Goal: Task Accomplishment & Management: Use online tool/utility

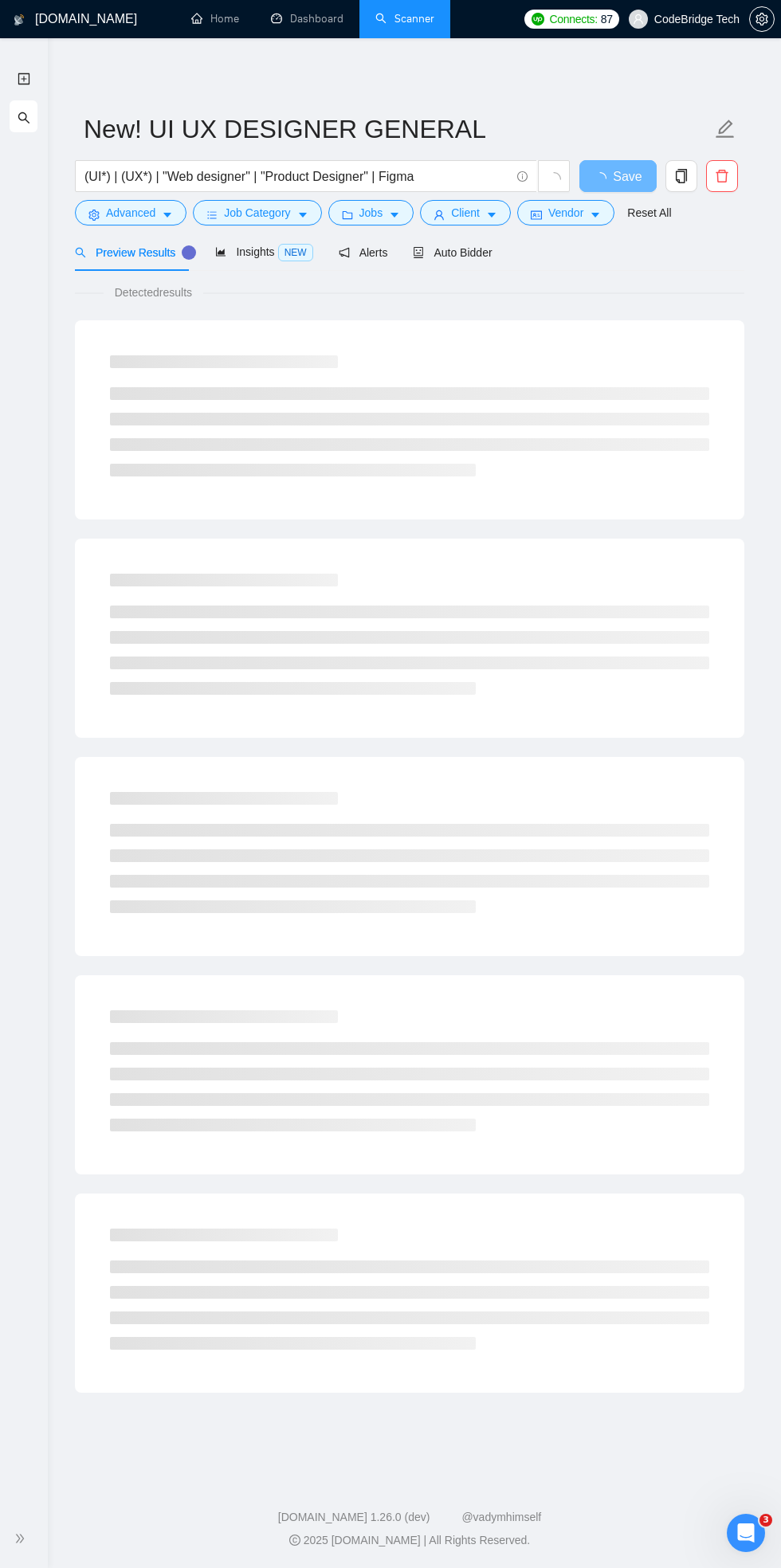
click at [668, 286] on div "Detected results" at bounding box center [409, 292] width 670 height 17
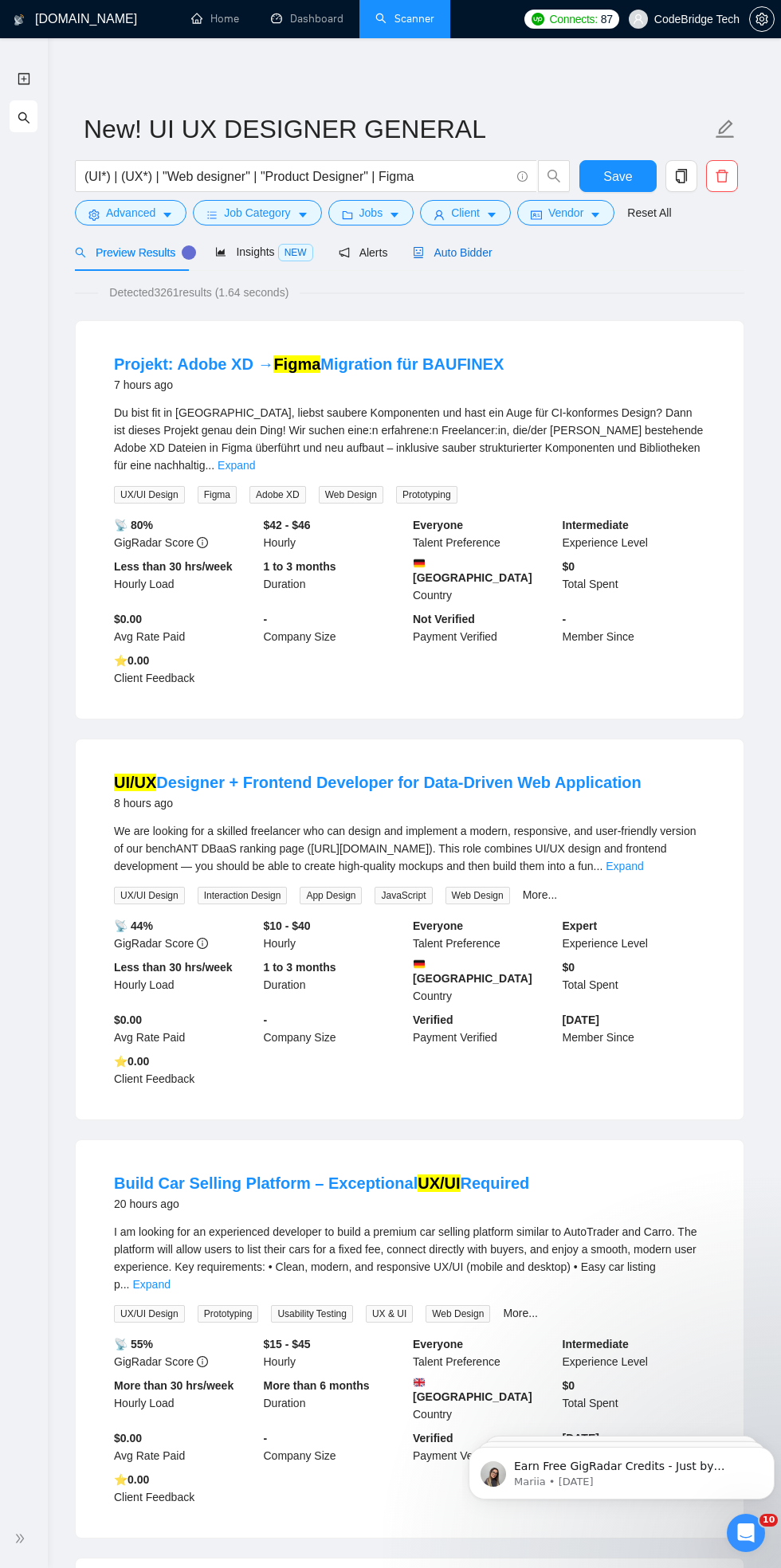
click at [462, 252] on span "Auto Bidder" at bounding box center [452, 253] width 79 height 13
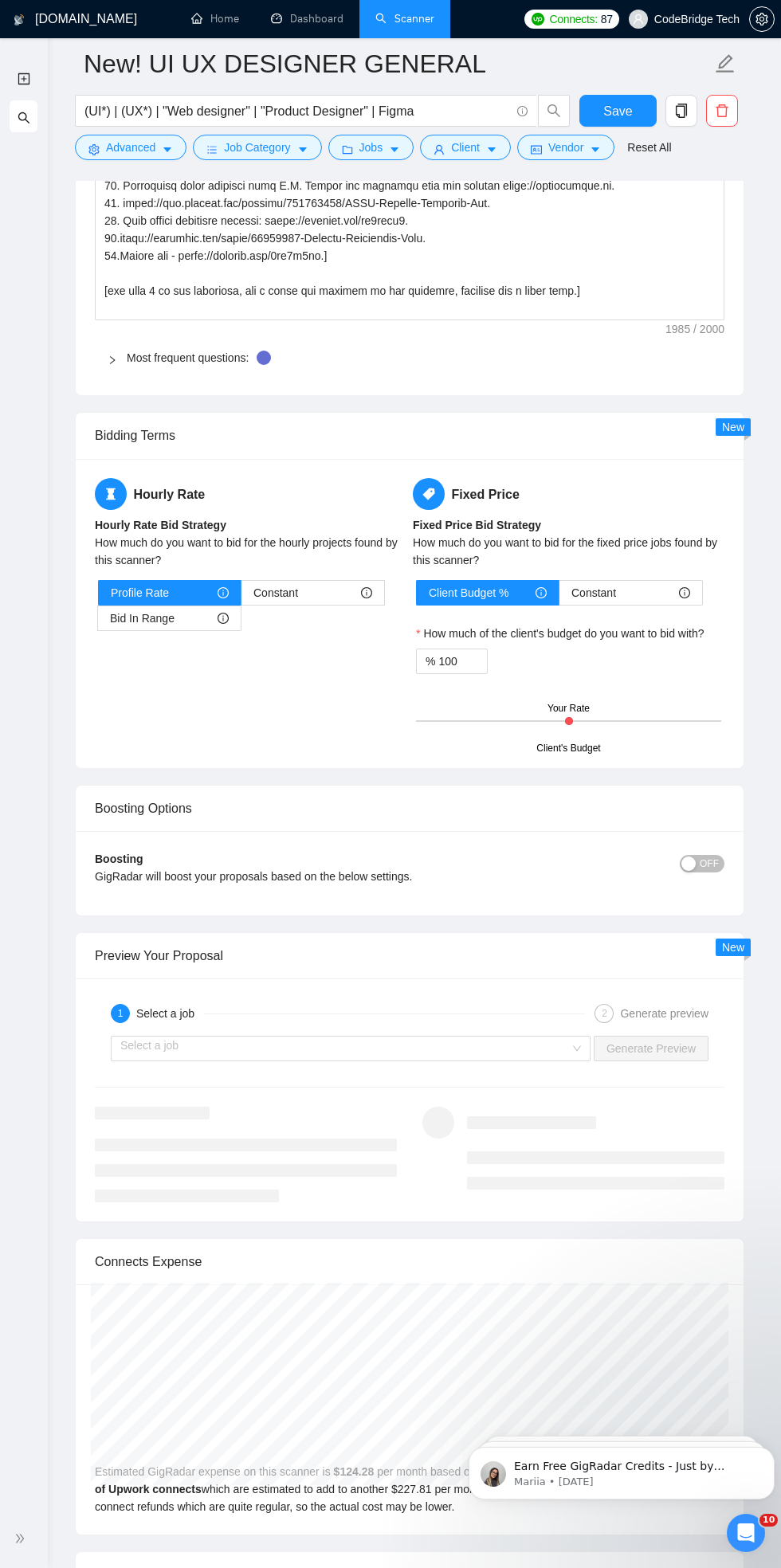
scroll to position [2999, 0]
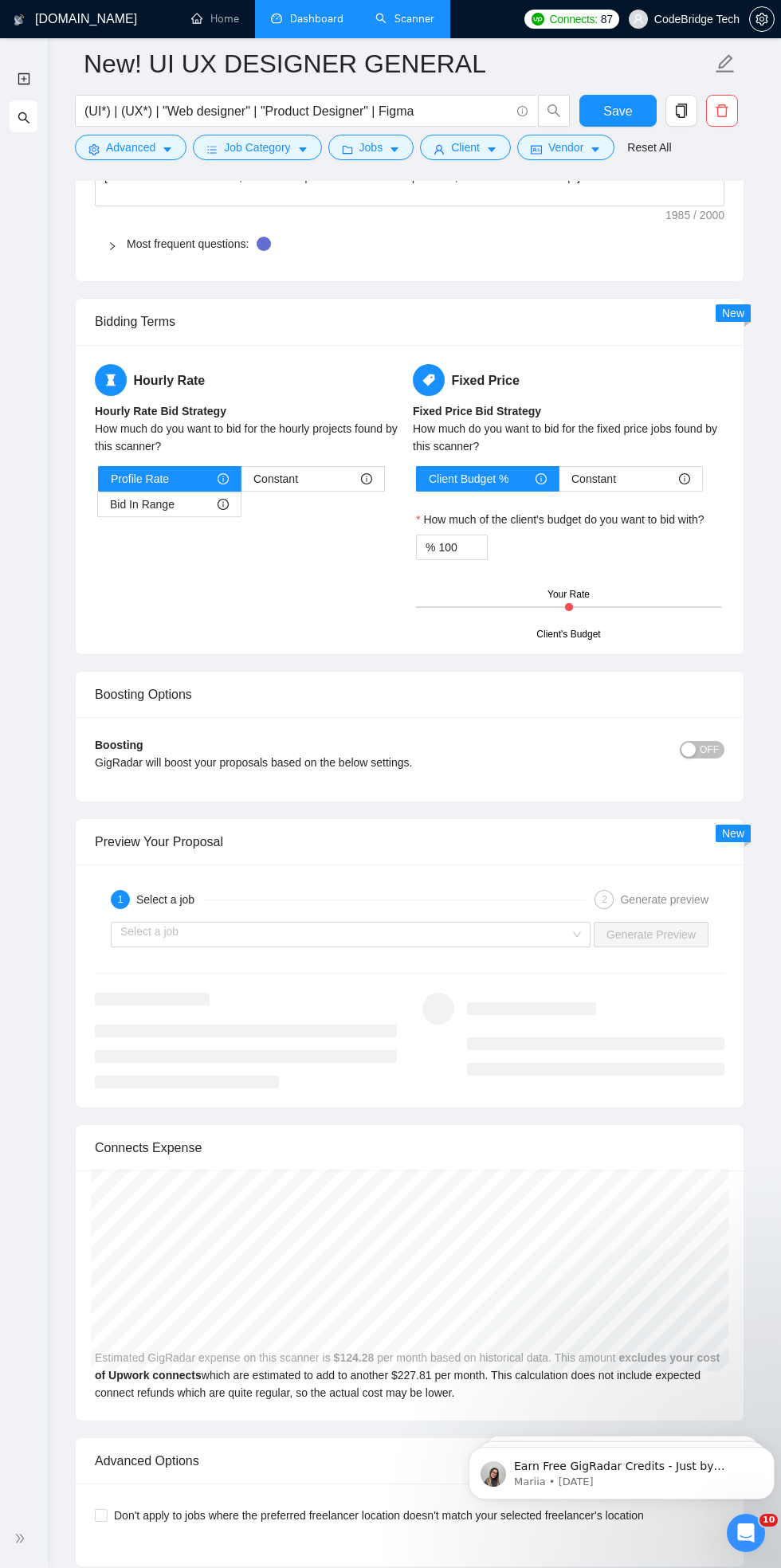
click at [288, 19] on link "Dashboard" at bounding box center [307, 18] width 72 height 14
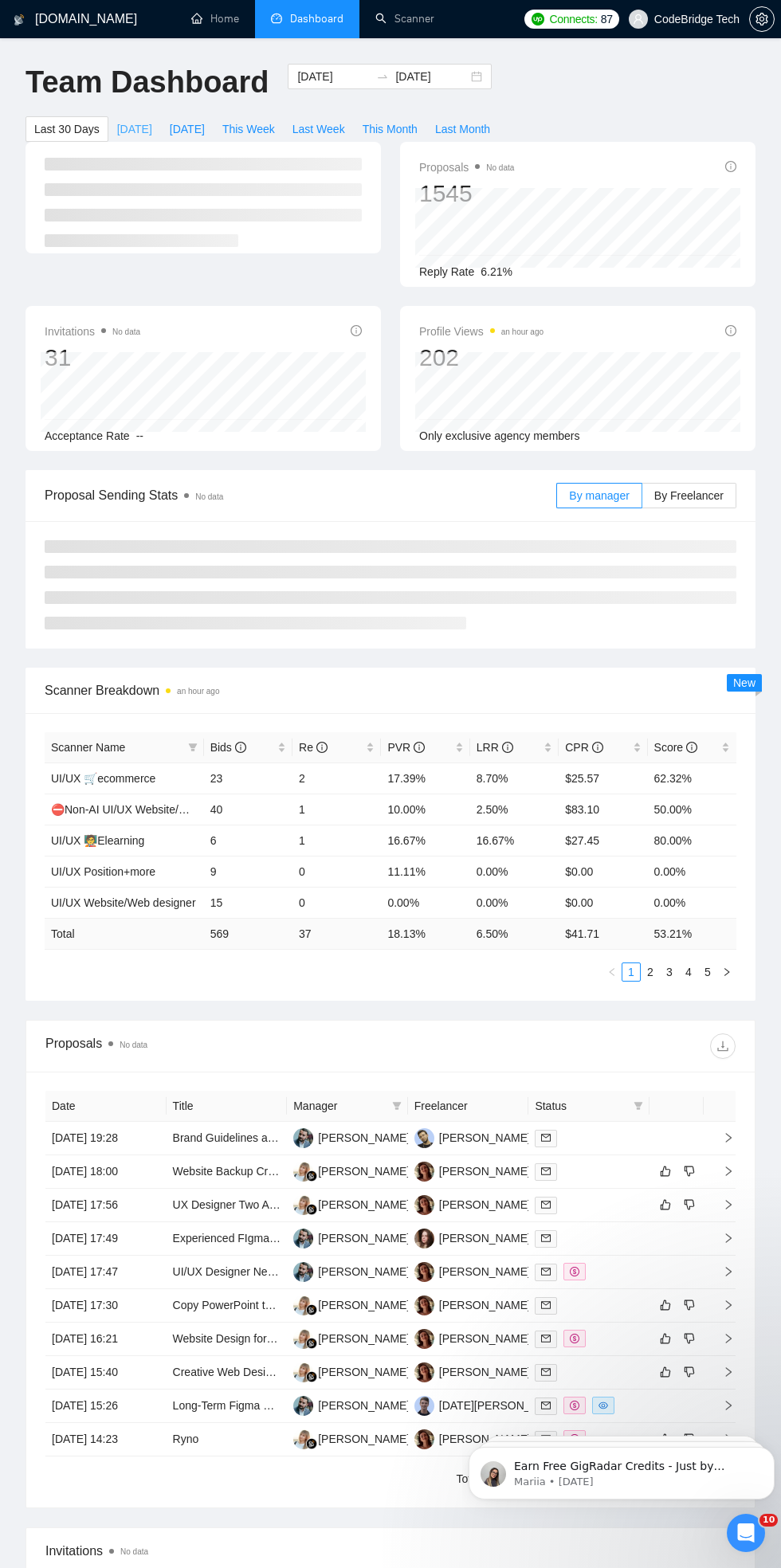
click at [146, 127] on button "[DATE]" at bounding box center [135, 129] width 53 height 26
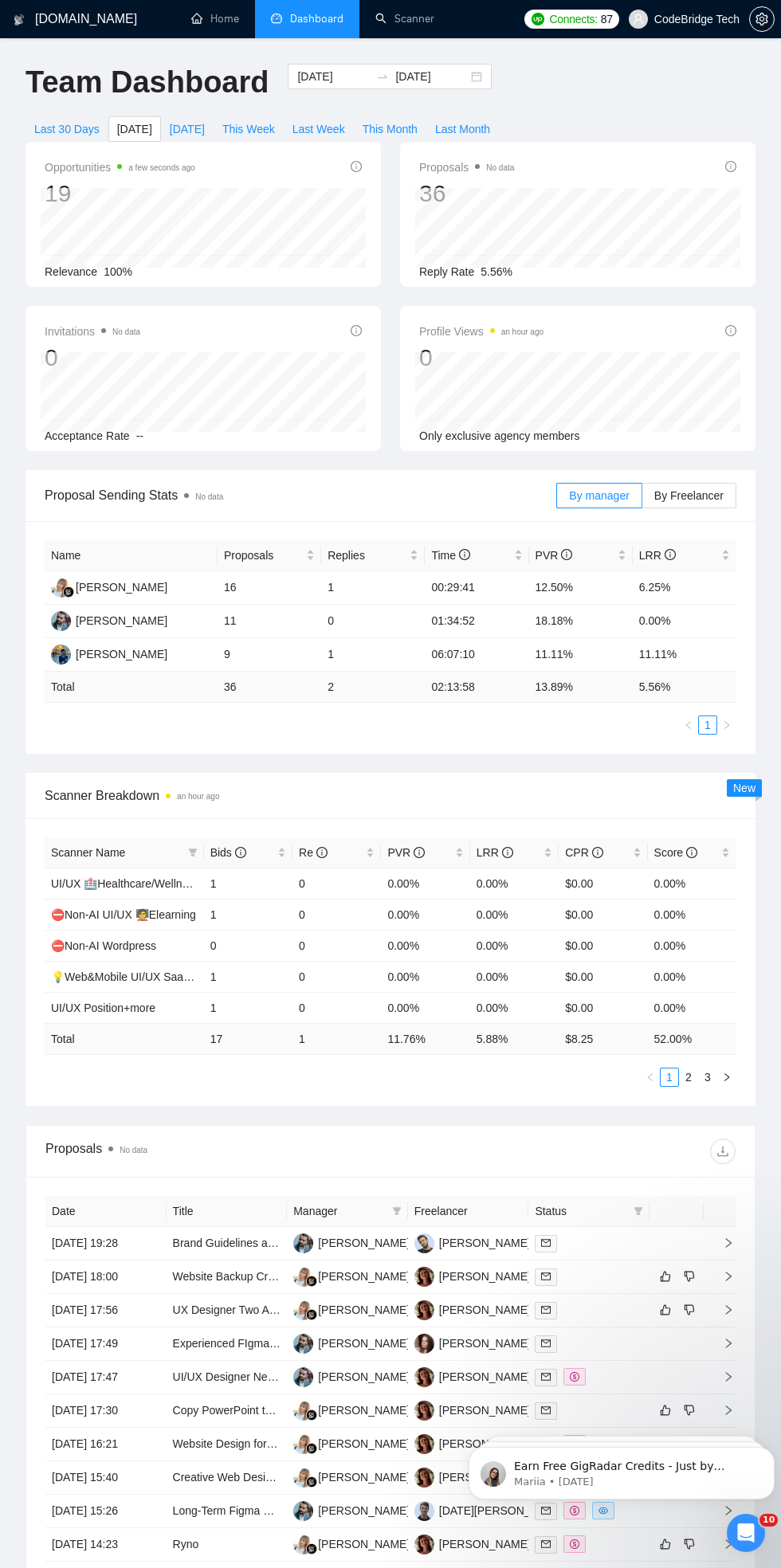
scroll to position [16, 0]
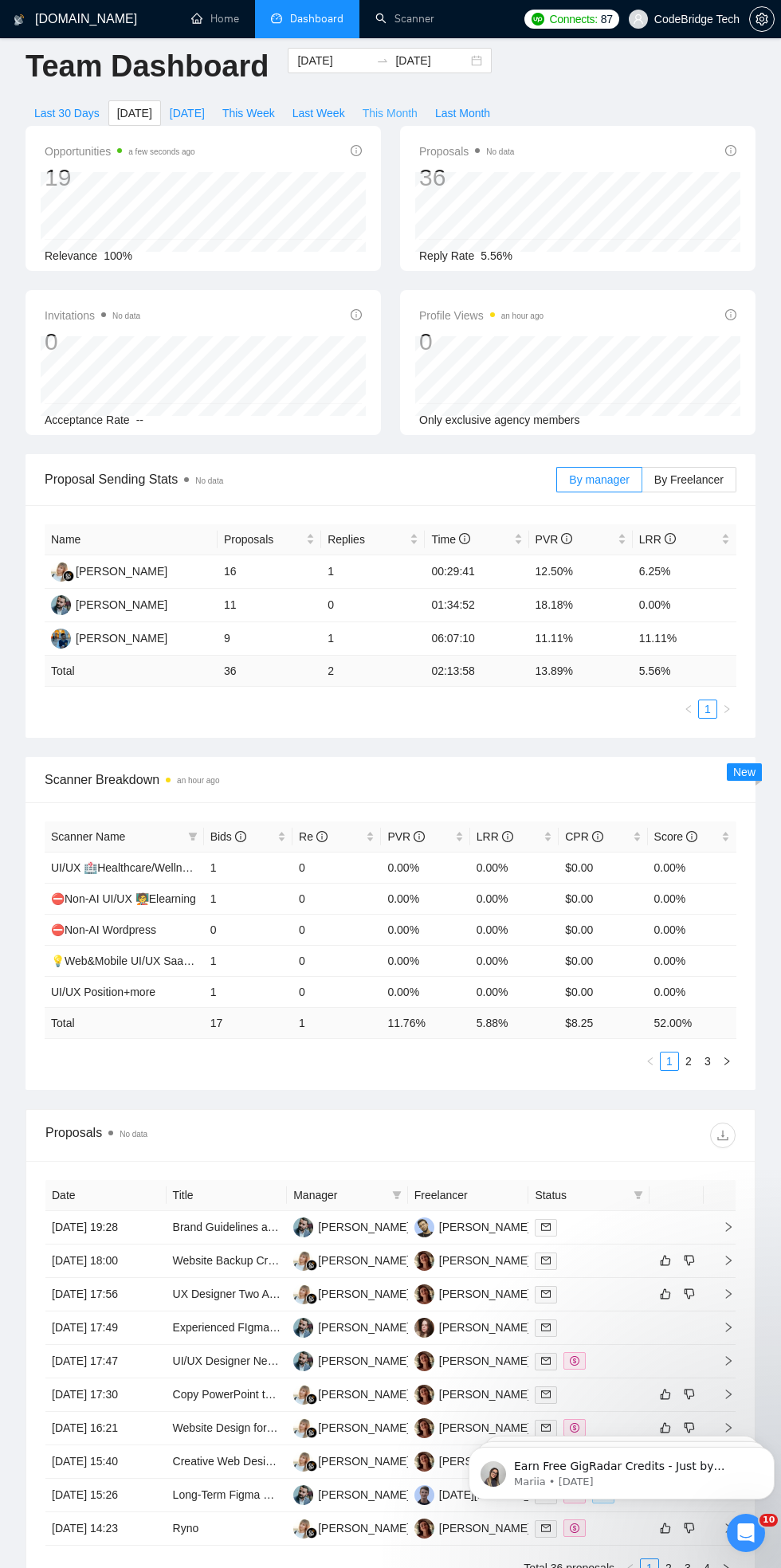
click at [388, 106] on span "This Month" at bounding box center [390, 112] width 55 height 17
type input "[DATE]"
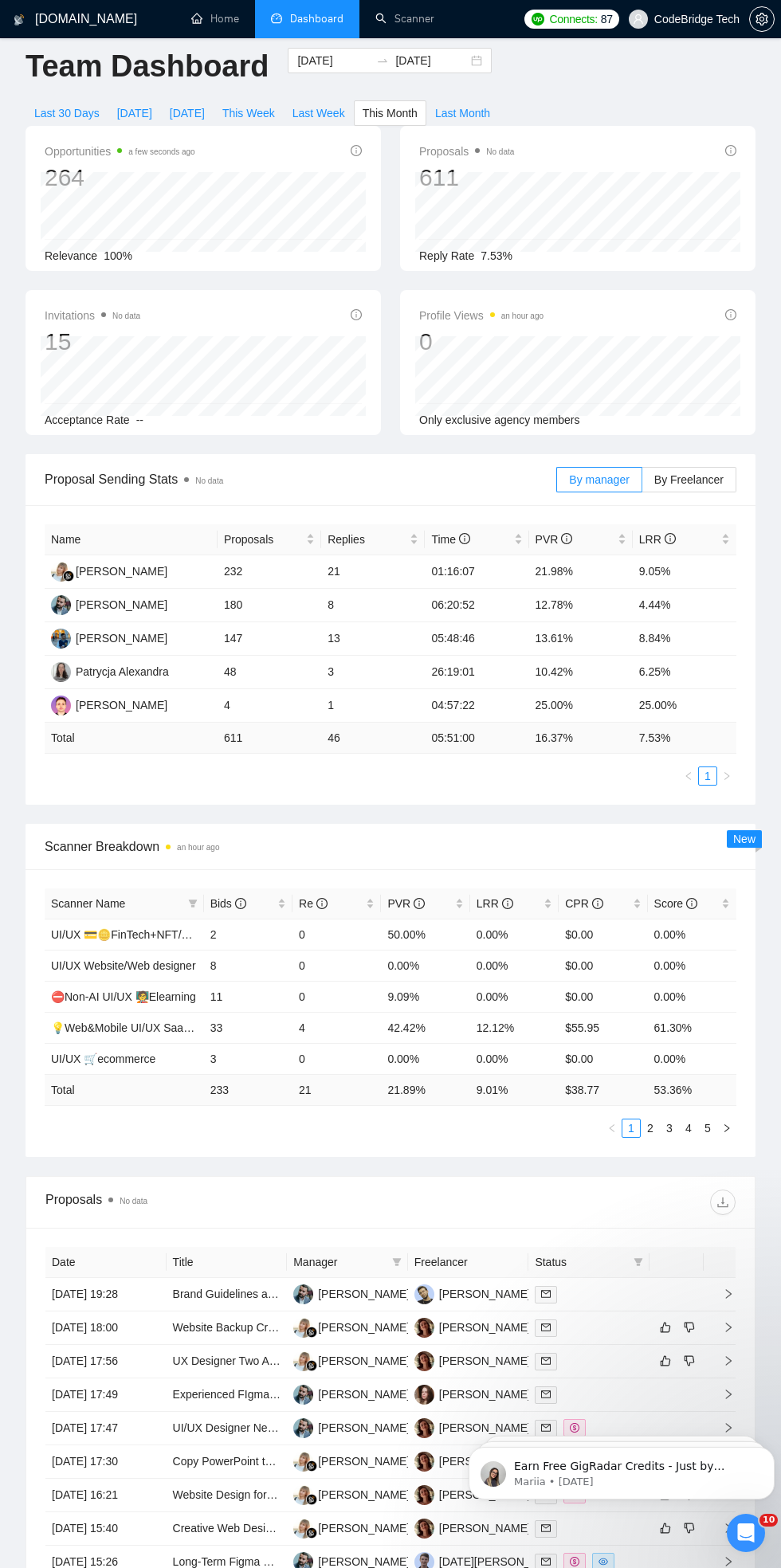
scroll to position [22, 0]
